Goal: Information Seeking & Learning: Learn about a topic

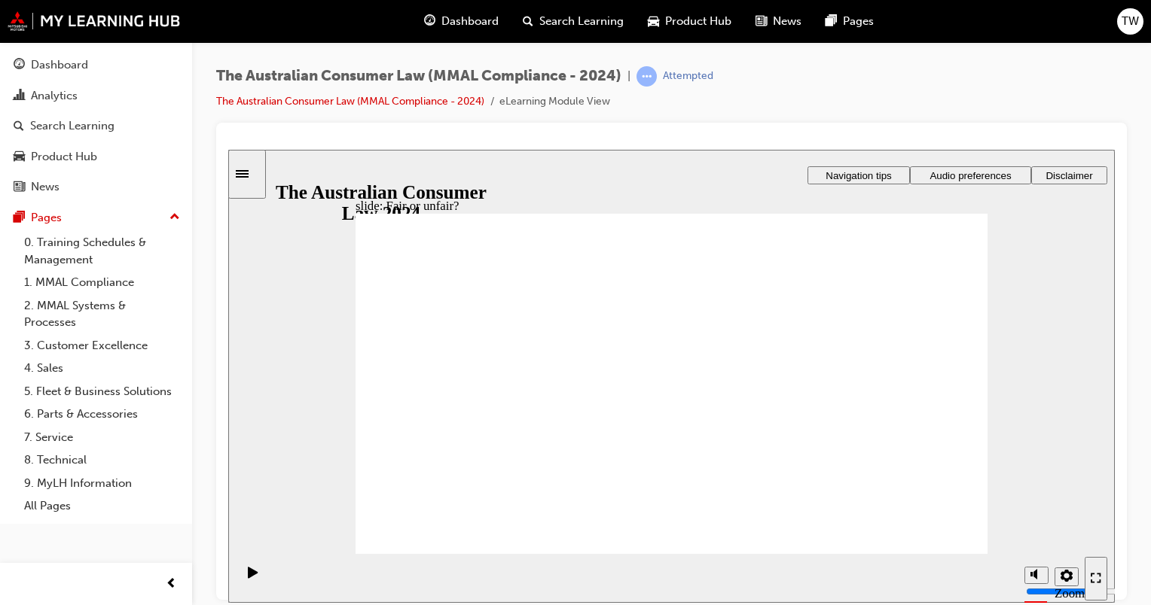
click at [98, 72] on div "Dashboard" at bounding box center [96, 65] width 165 height 19
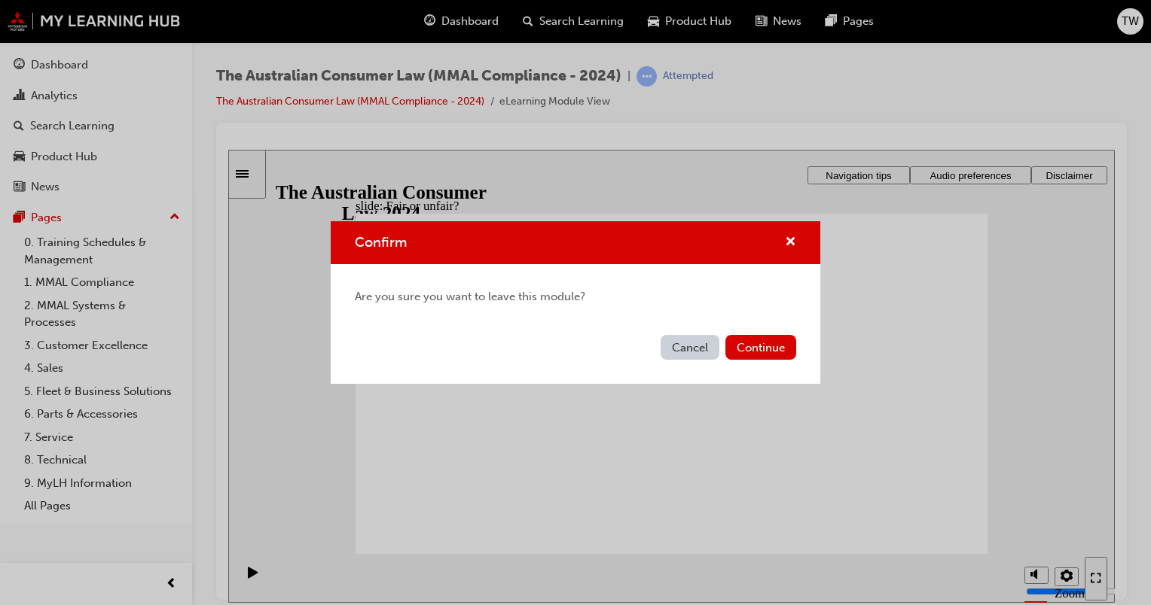
click at [693, 350] on button "Cancel" at bounding box center [689, 347] width 59 height 25
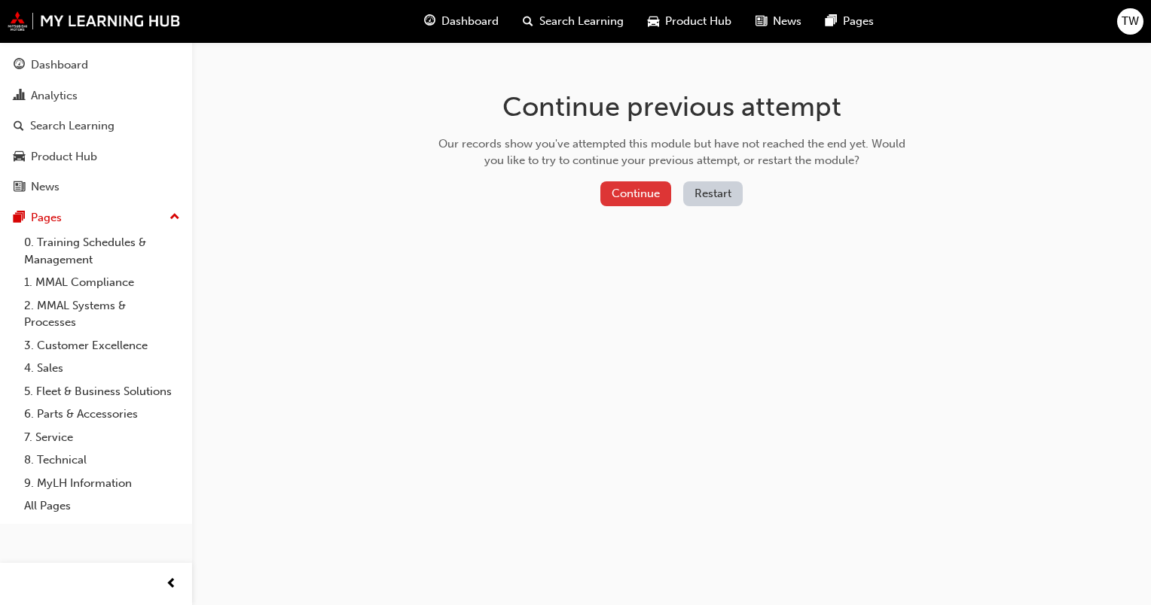
click at [620, 197] on button "Continue" at bounding box center [635, 193] width 71 height 25
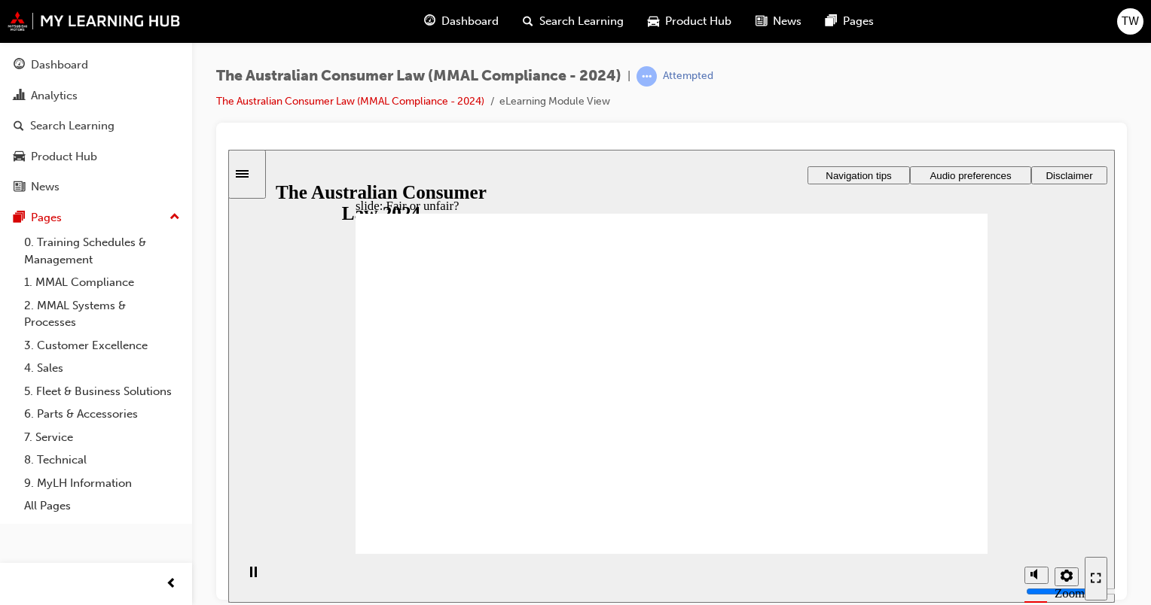
drag, startPoint x: 679, startPoint y: 335, endPoint x: 875, endPoint y: 440, distance: 222.4
drag, startPoint x: 730, startPoint y: 336, endPoint x: 477, endPoint y: 469, distance: 285.3
drag, startPoint x: 673, startPoint y: 348, endPoint x: 867, endPoint y: 447, distance: 217.9
drag, startPoint x: 678, startPoint y: 312, endPoint x: 874, endPoint y: 410, distance: 219.2
drag, startPoint x: 690, startPoint y: 328, endPoint x: 899, endPoint y: 435, distance: 234.7
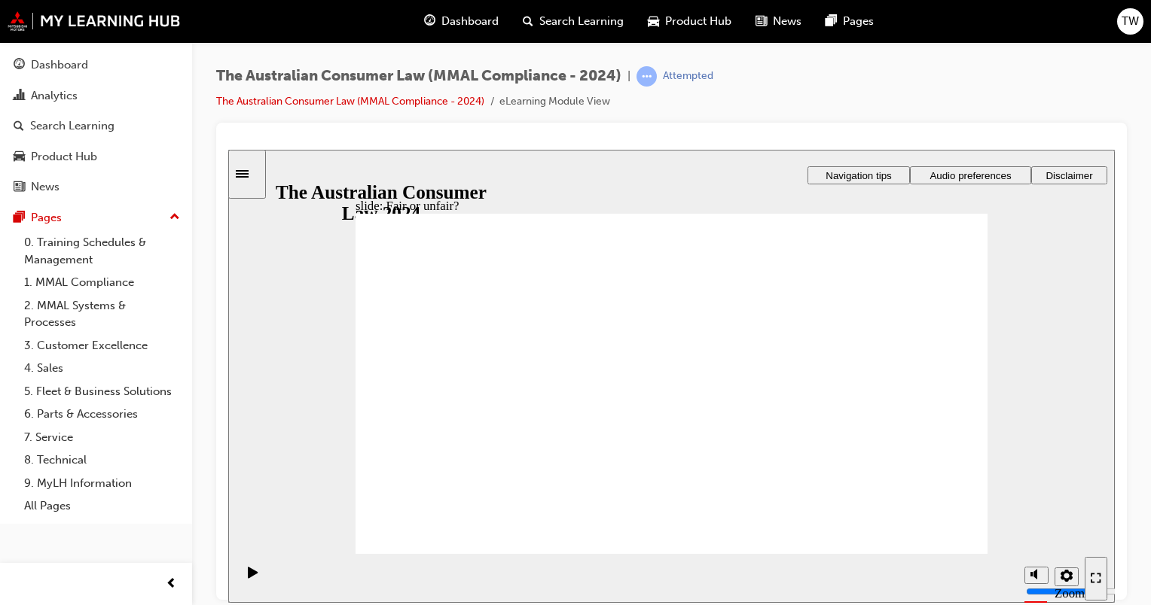
drag, startPoint x: 674, startPoint y: 338, endPoint x: 867, endPoint y: 444, distance: 220.7
drag, startPoint x: 867, startPoint y: 437, endPoint x: 485, endPoint y: 450, distance: 382.0
drag, startPoint x: 689, startPoint y: 288, endPoint x: 893, endPoint y: 398, distance: 231.8
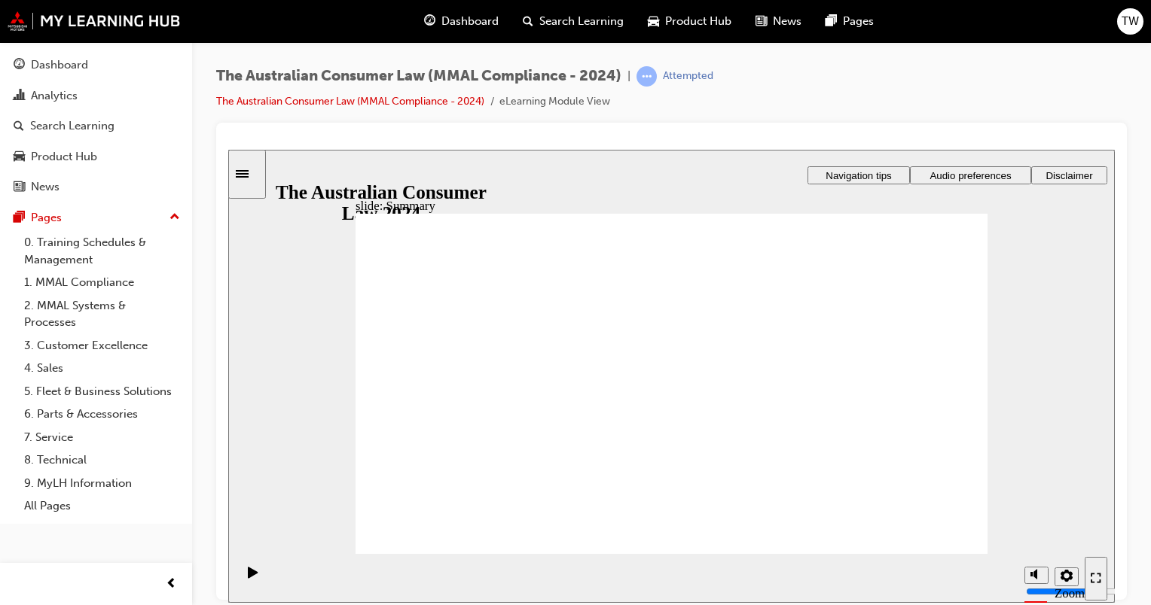
radio input "true"
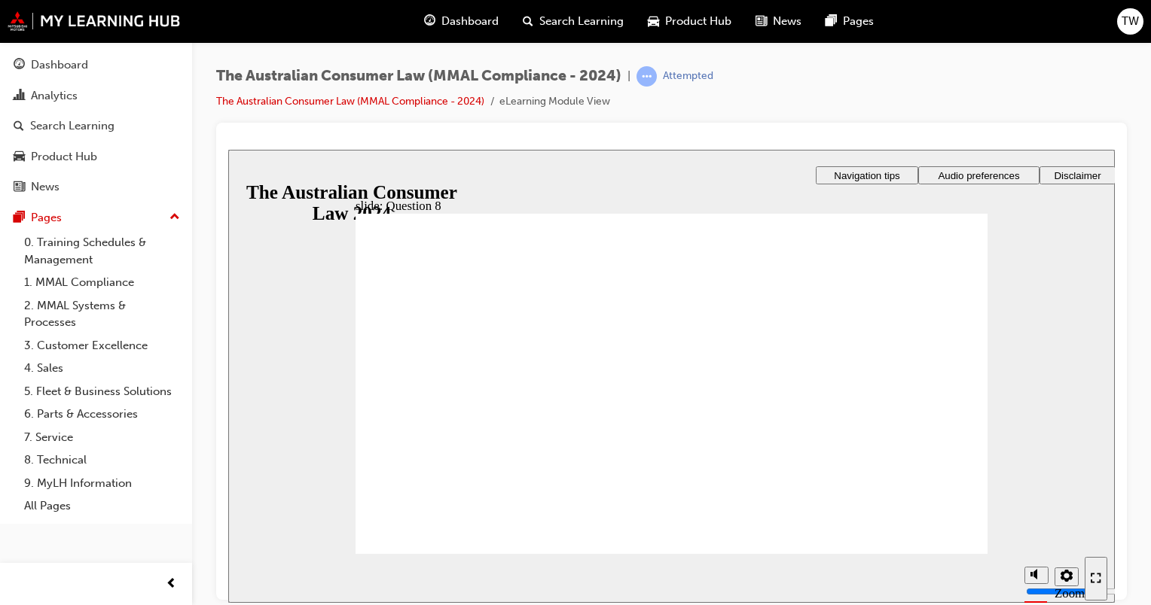
drag, startPoint x: 389, startPoint y: 399, endPoint x: 452, endPoint y: 538, distance: 152.3
checkbox input "true"
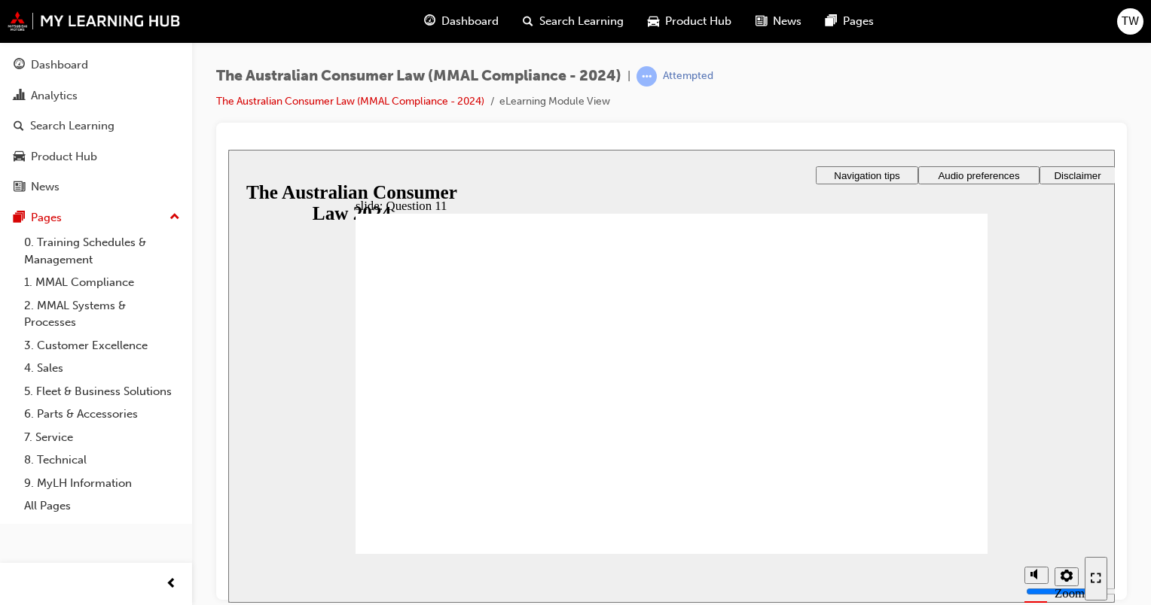
checkbox input "true"
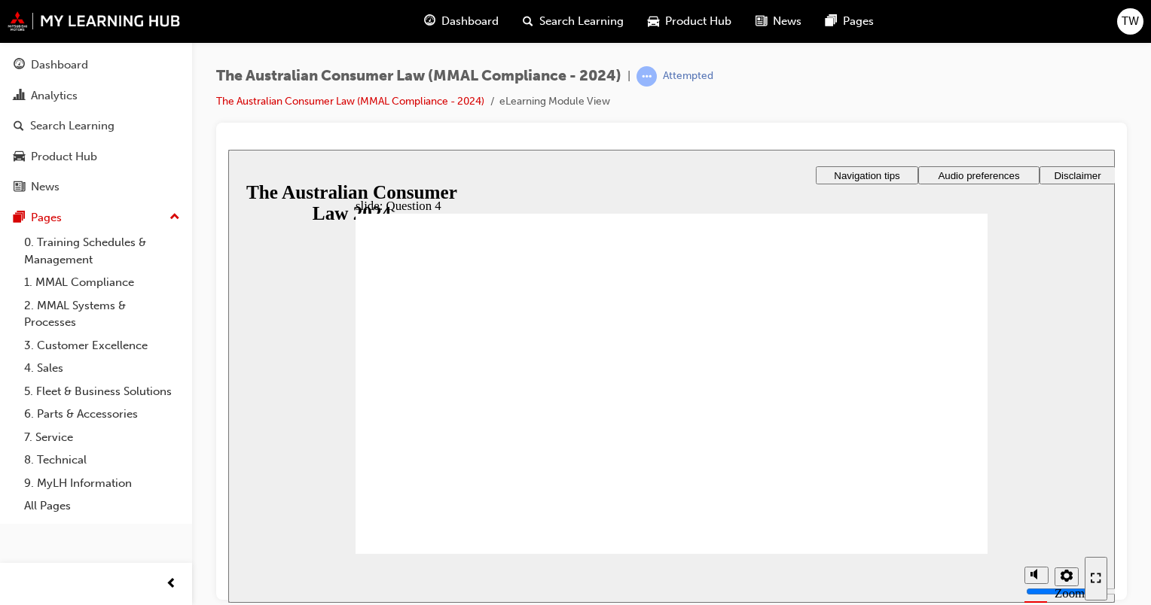
checkbox input "true"
drag, startPoint x: 605, startPoint y: 414, endPoint x: 598, endPoint y: 496, distance: 82.4
checkbox input "true"
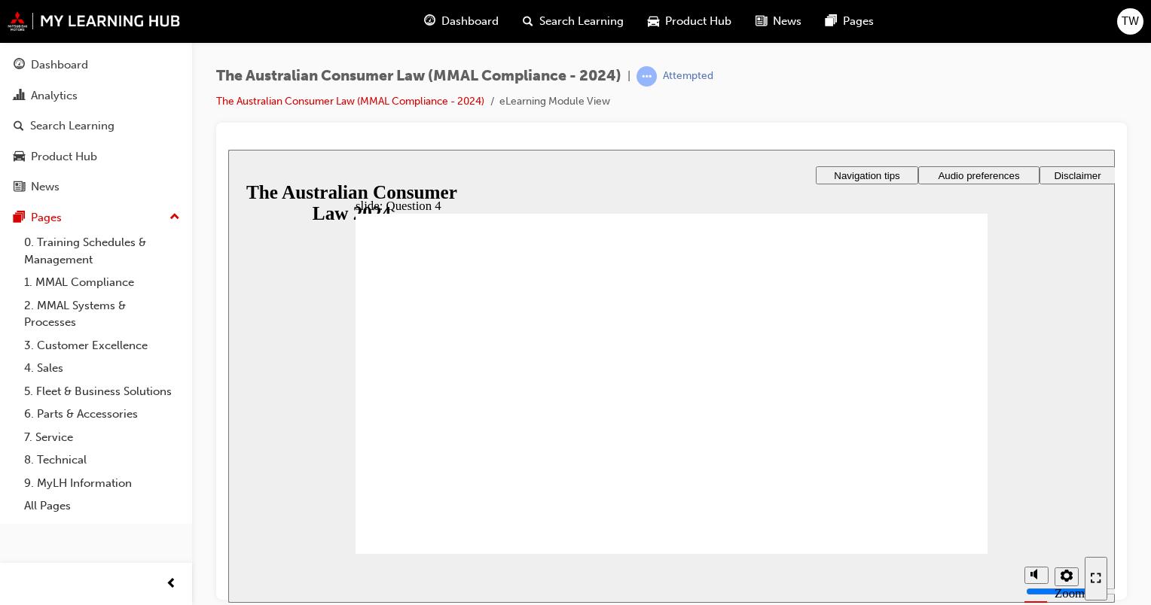
drag, startPoint x: 446, startPoint y: 351, endPoint x: 459, endPoint y: 369, distance: 22.1
drag, startPoint x: 468, startPoint y: 403, endPoint x: 479, endPoint y: 443, distance: 41.3
radio input "false"
radio input "true"
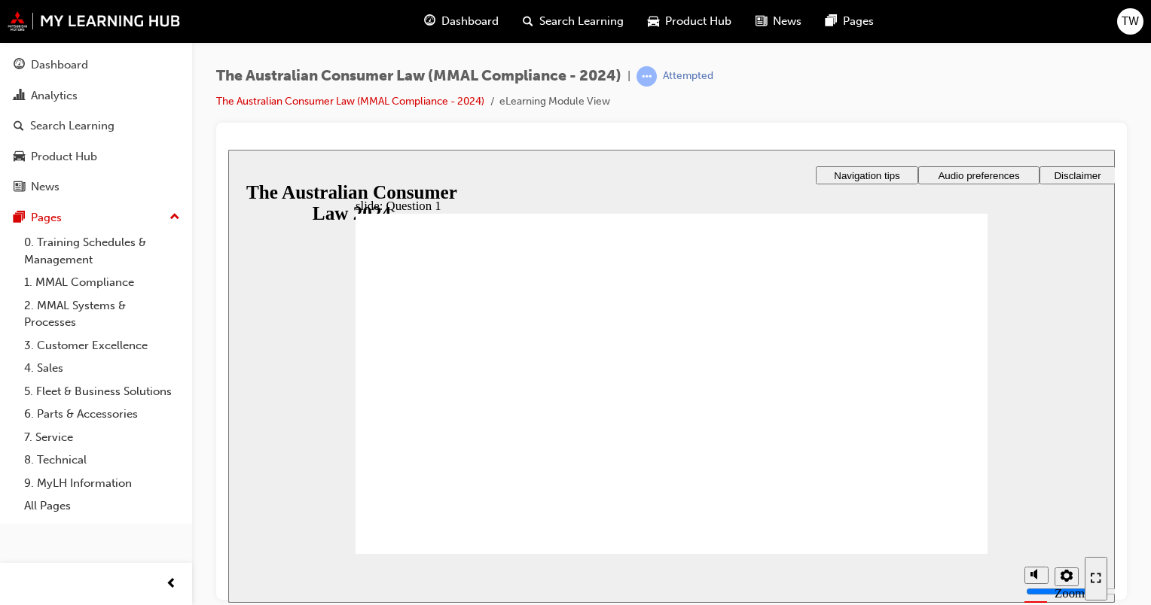
drag, startPoint x: 465, startPoint y: 337, endPoint x: 481, endPoint y: 378, distance: 43.6
radio input "true"
drag, startPoint x: 440, startPoint y: 532, endPoint x: 493, endPoint y: 524, distance: 53.4
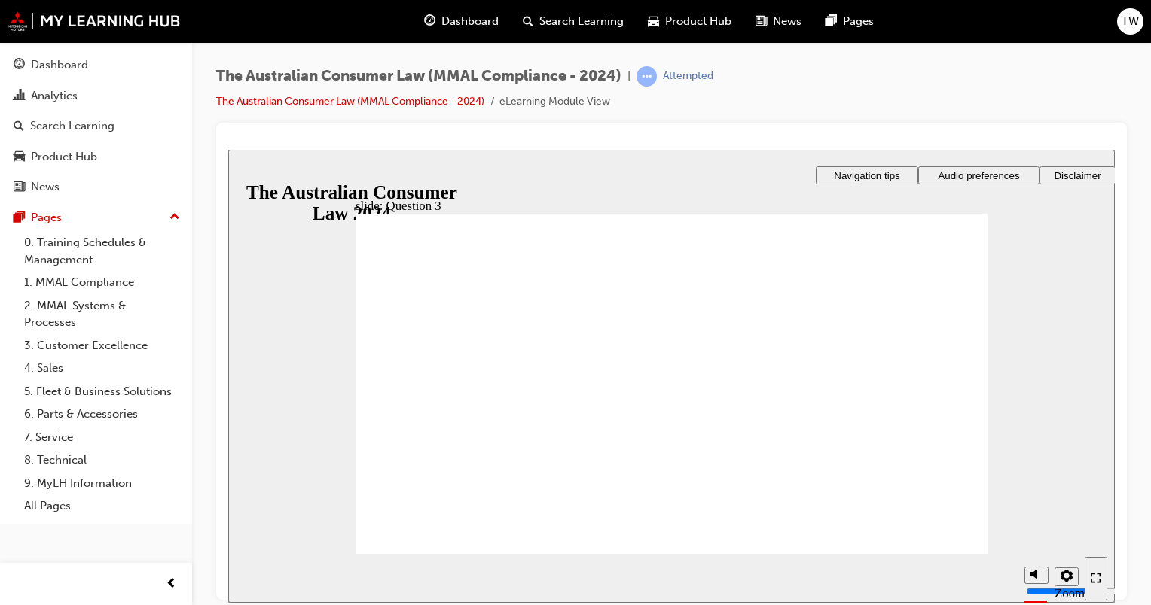
radio input "true"
checkbox input "true"
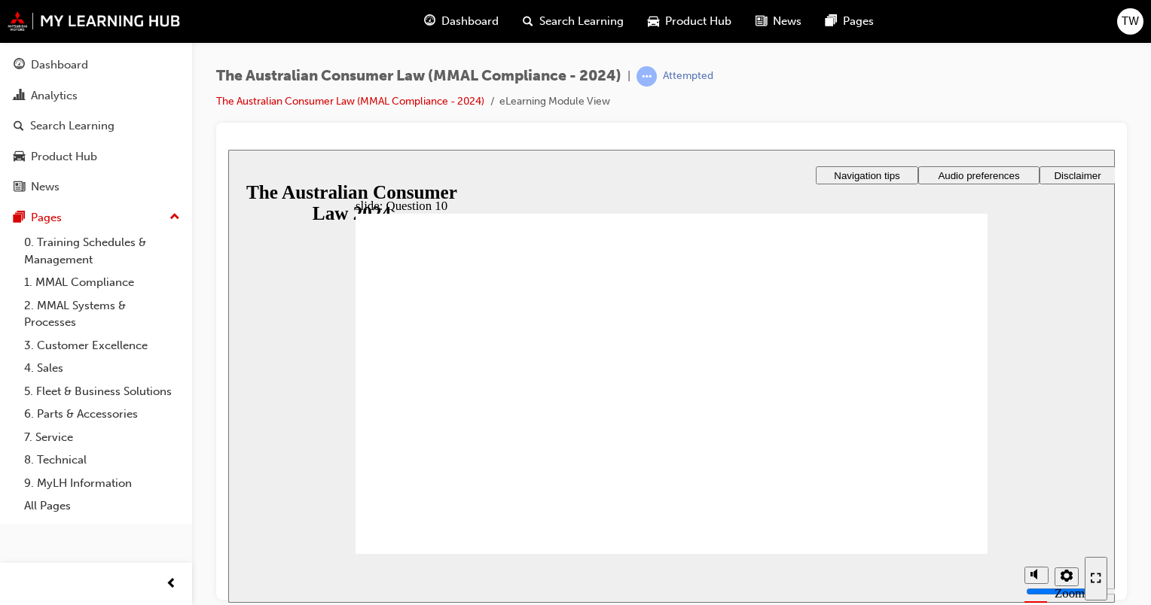
radio input "true"
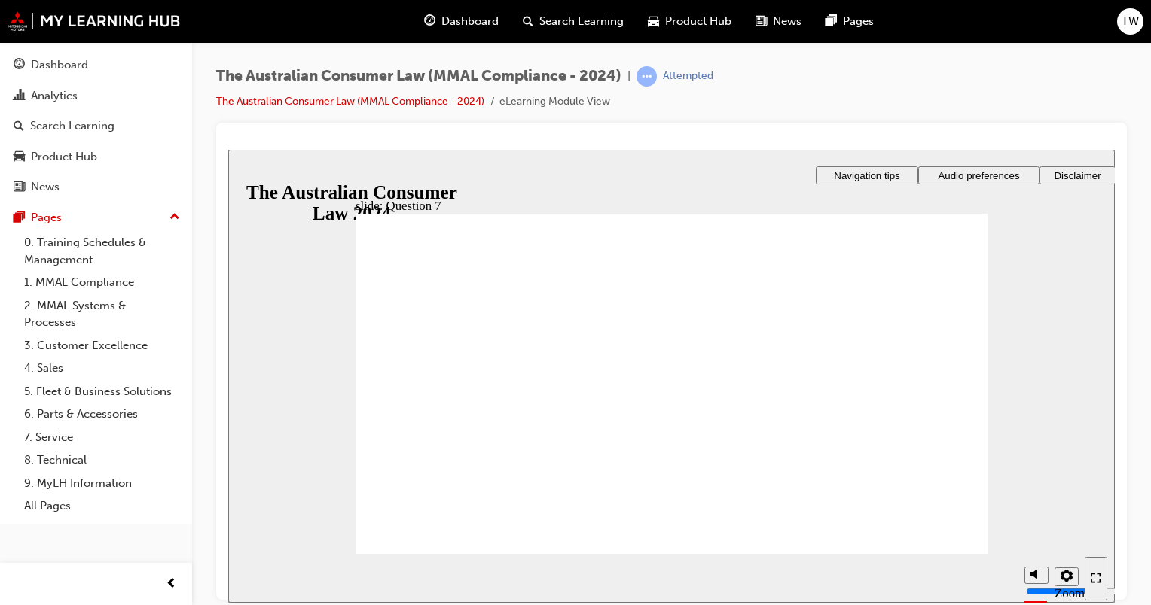
checkbox input "true"
radio input "true"
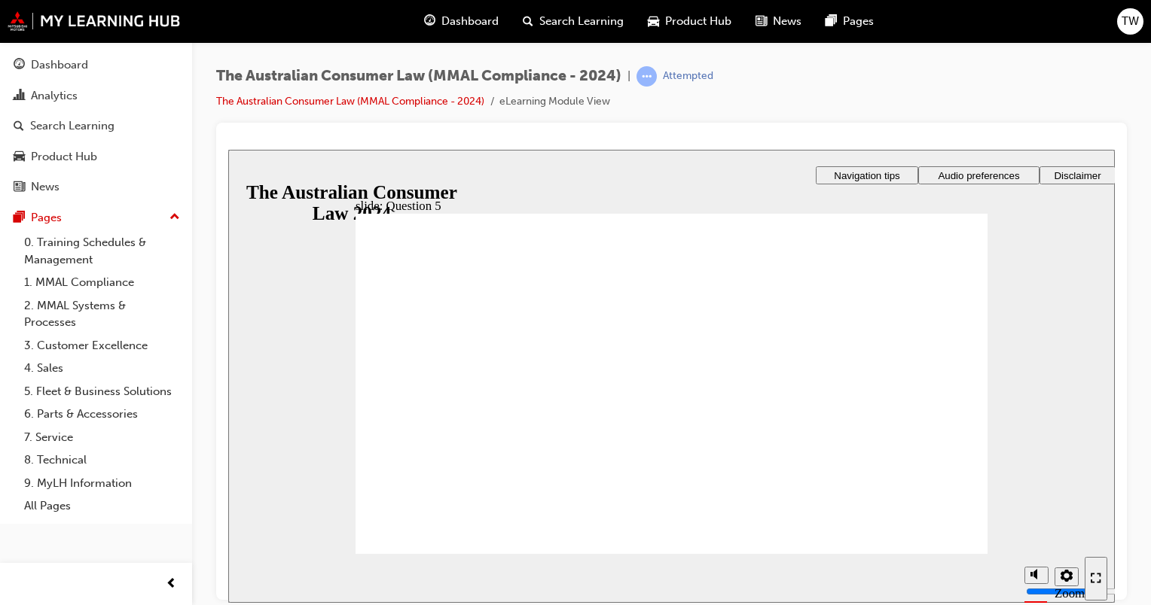
drag, startPoint x: 433, startPoint y: 363, endPoint x: 442, endPoint y: 535, distance: 171.9
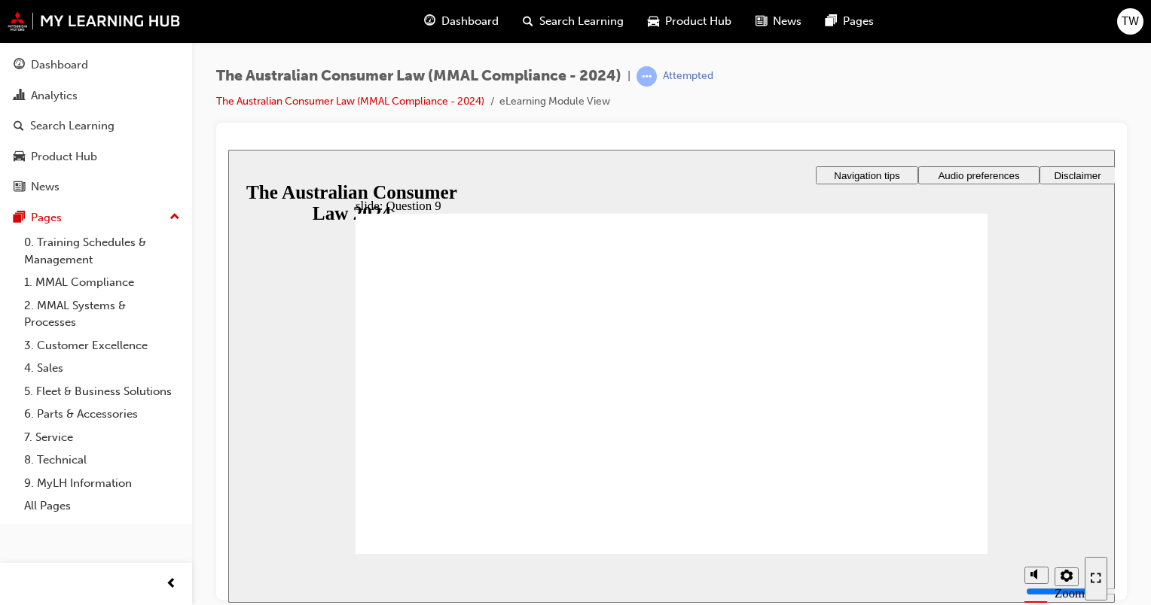
checkbox input "true"
drag, startPoint x: 540, startPoint y: 401, endPoint x: 544, endPoint y: 392, distance: 9.1
checkbox input "true"
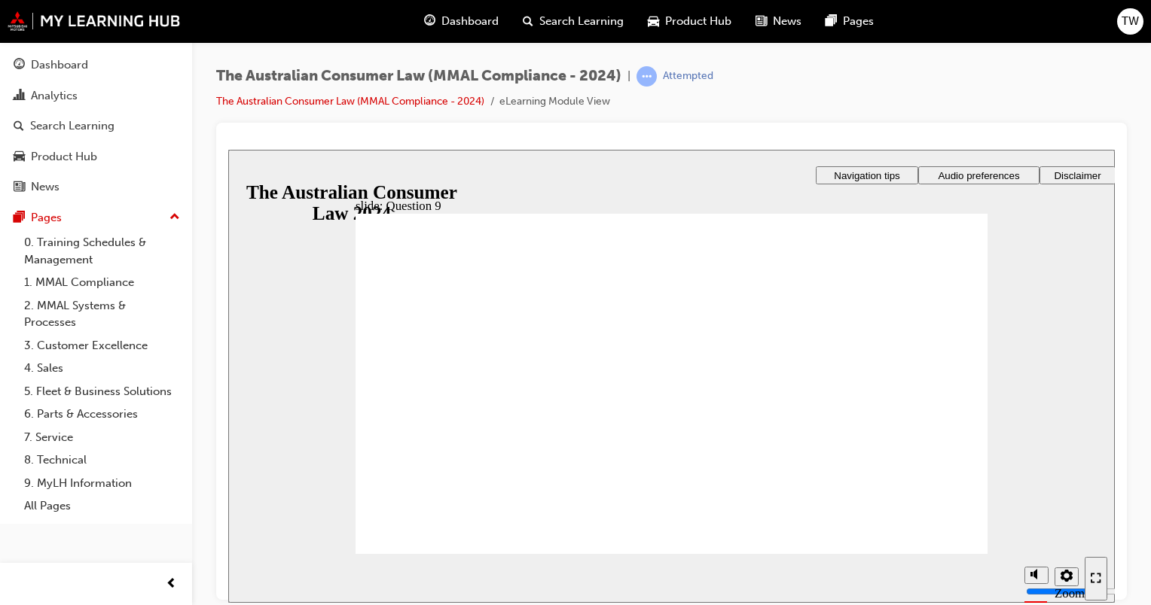
drag, startPoint x: 476, startPoint y: 522, endPoint x: 468, endPoint y: 529, distance: 10.6
radio input "true"
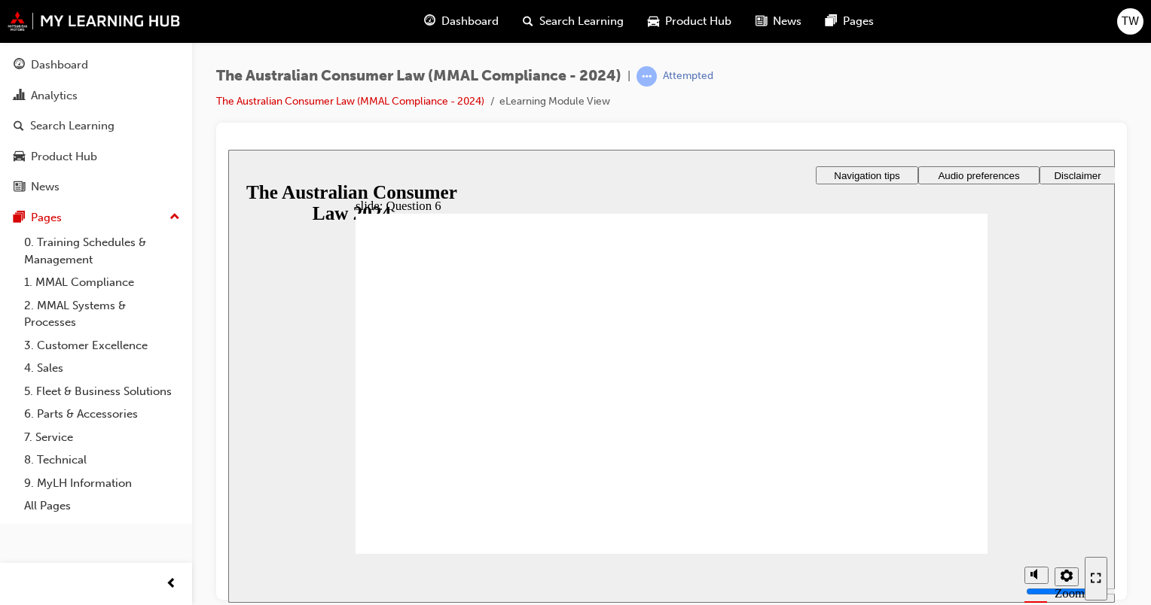
checkbox input "true"
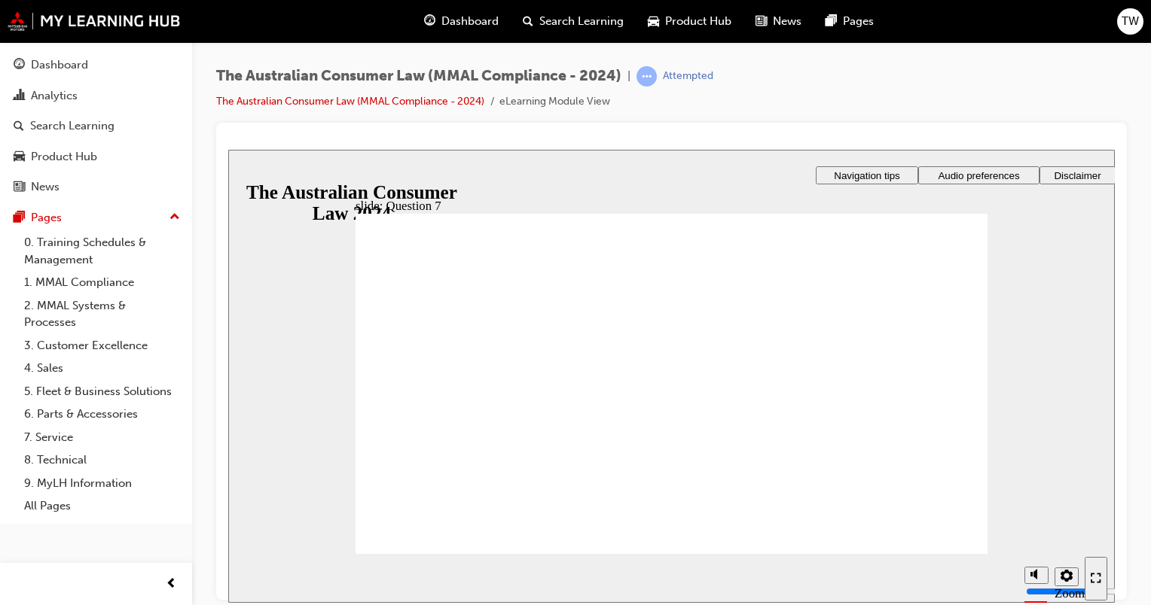
drag, startPoint x: 799, startPoint y: 404, endPoint x: 1021, endPoint y: 525, distance: 252.7
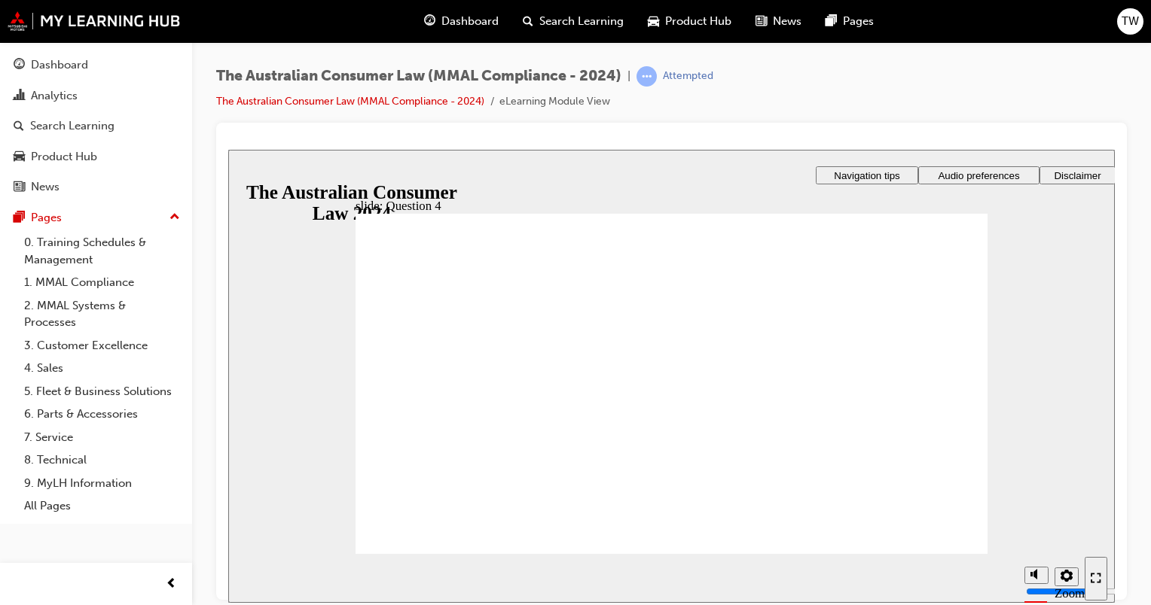
checkbox input "true"
drag, startPoint x: 541, startPoint y: 372, endPoint x: 538, endPoint y: 389, distance: 16.7
checkbox input "true"
